Goal: Task Accomplishment & Management: Use online tool/utility

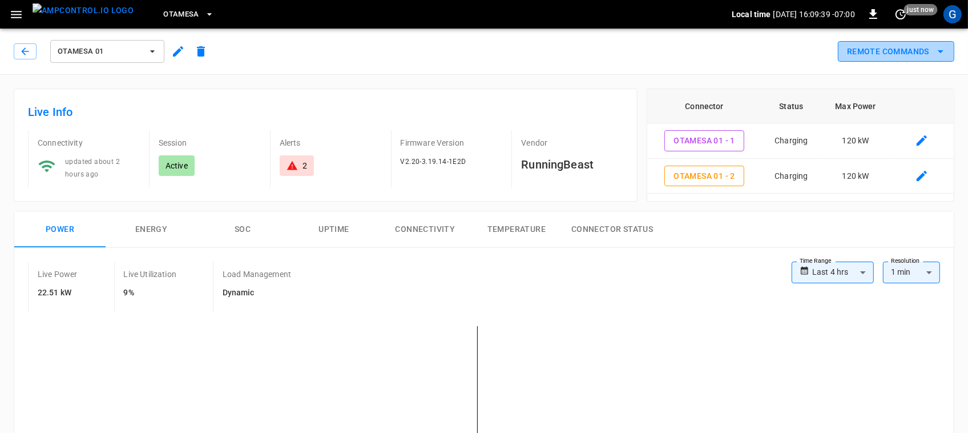
click at [902, 60] on button "Remote Commands" at bounding box center [896, 51] width 116 height 21
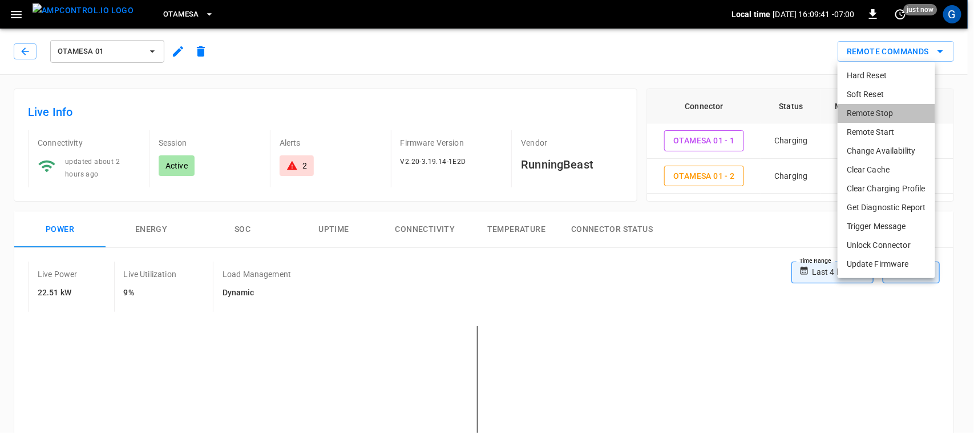
click at [877, 113] on li "Remote Stop" at bounding box center [887, 113] width 98 height 19
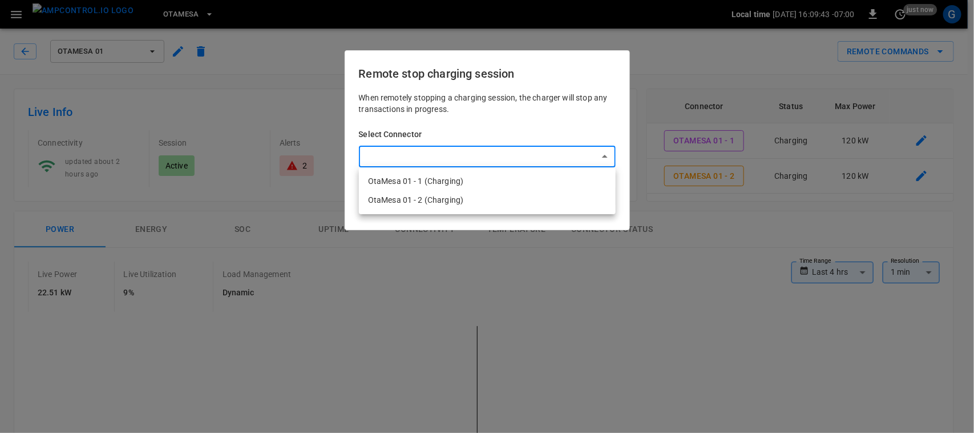
click at [503, 183] on li "OtaMesa 01 - 1 (Charging)" at bounding box center [487, 181] width 257 height 19
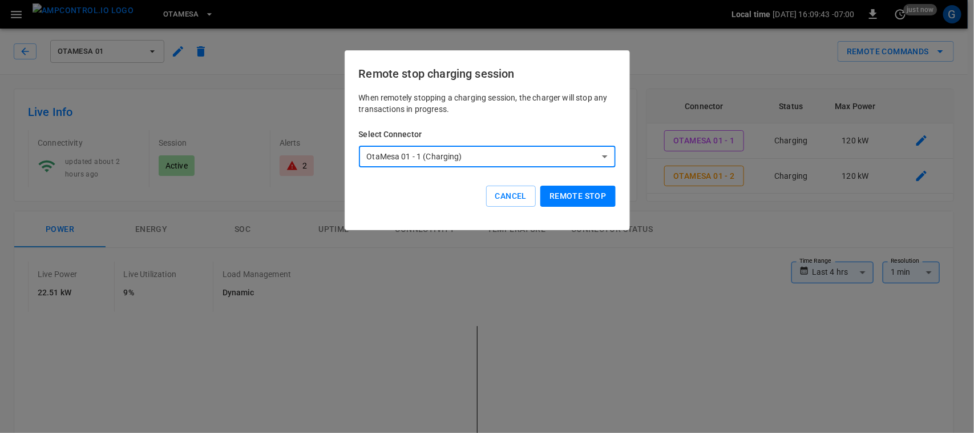
type input "**********"
click at [591, 195] on button "Remote stop" at bounding box center [578, 196] width 75 height 21
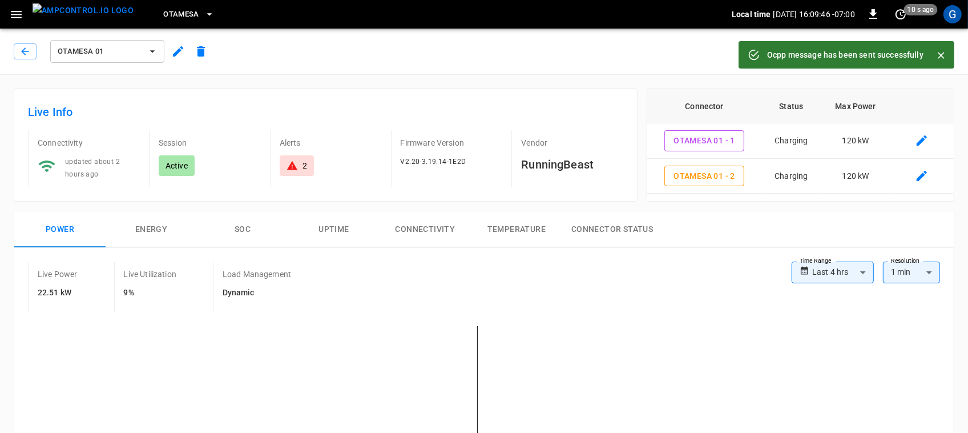
click at [926, 58] on div at bounding box center [937, 55] width 26 height 21
click at [945, 53] on icon "Close" at bounding box center [941, 55] width 11 height 11
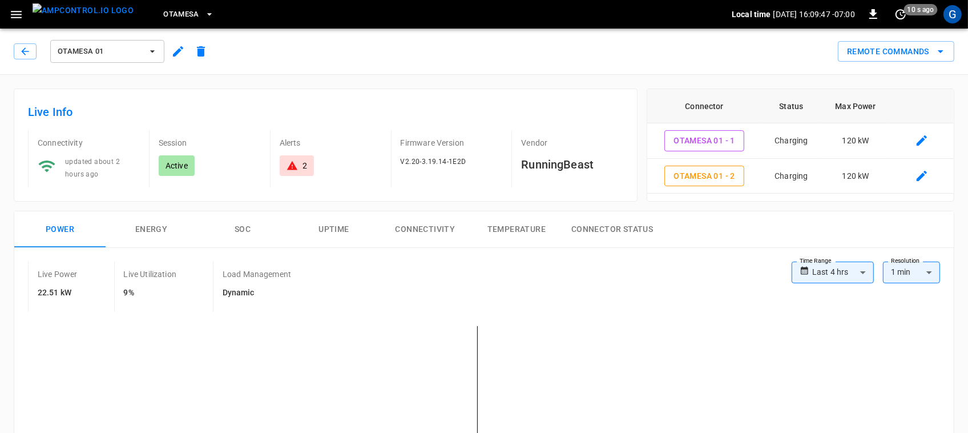
click at [945, 53] on icon "remote commands options" at bounding box center [941, 52] width 14 height 14
click at [945, 53] on div at bounding box center [484, 216] width 968 height 433
click at [888, 54] on button "Remote Commands" at bounding box center [896, 51] width 116 height 21
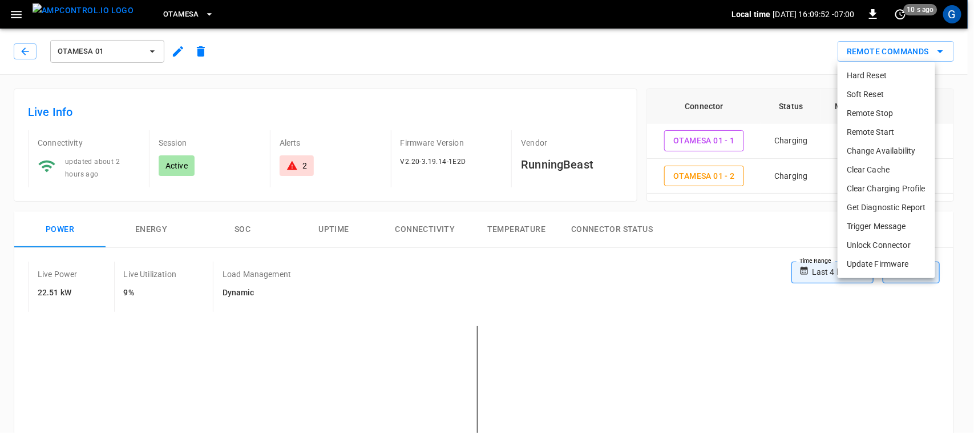
click at [891, 117] on li "Remote Stop" at bounding box center [887, 113] width 98 height 19
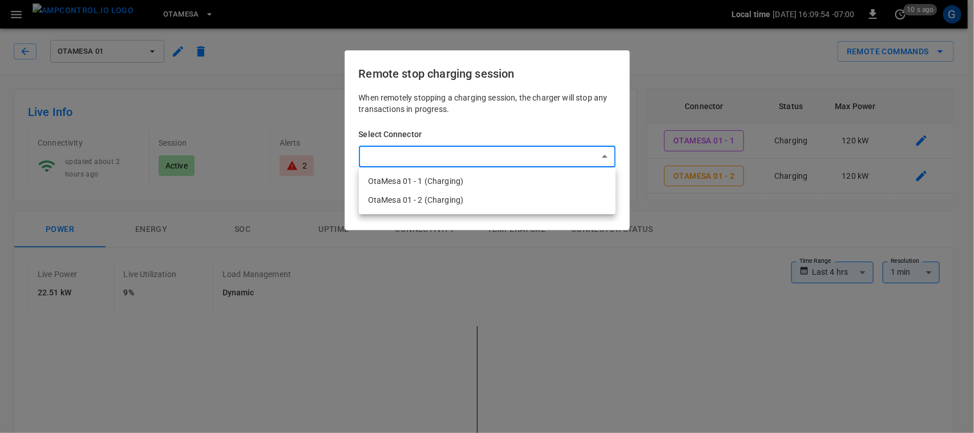
click at [537, 204] on li "OtaMesa 01 - 2 (Charging)" at bounding box center [487, 200] width 257 height 19
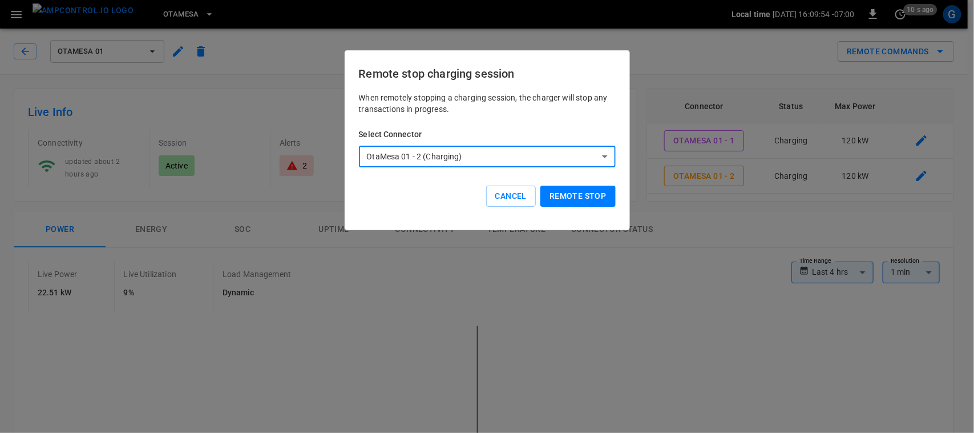
type input "**********"
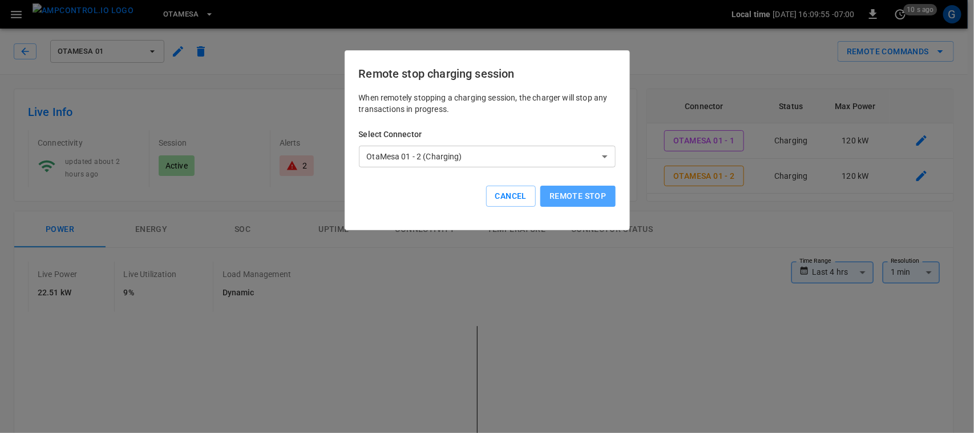
click at [569, 186] on button "Remote stop" at bounding box center [578, 196] width 75 height 21
